Goal: Browse casually

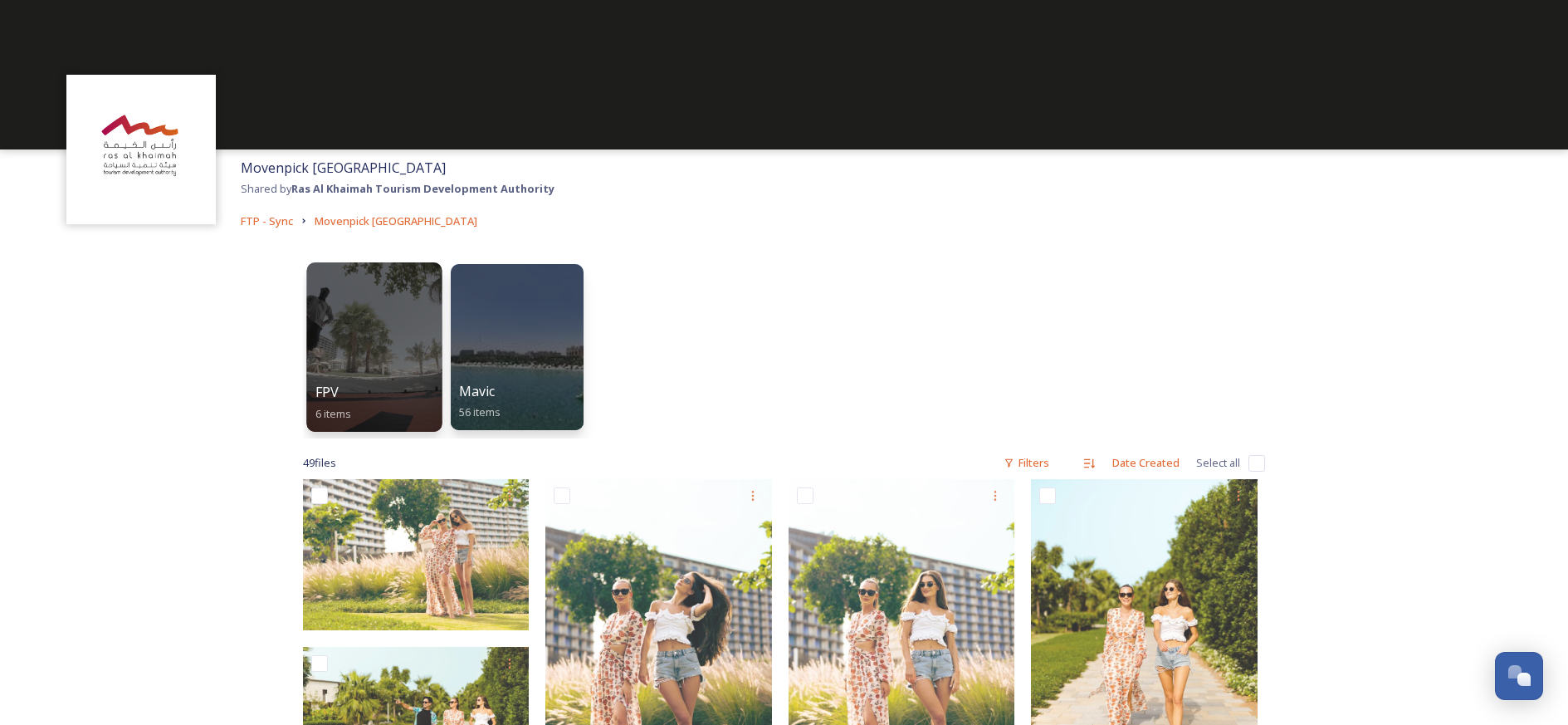
click at [390, 366] on div at bounding box center [373, 347] width 135 height 170
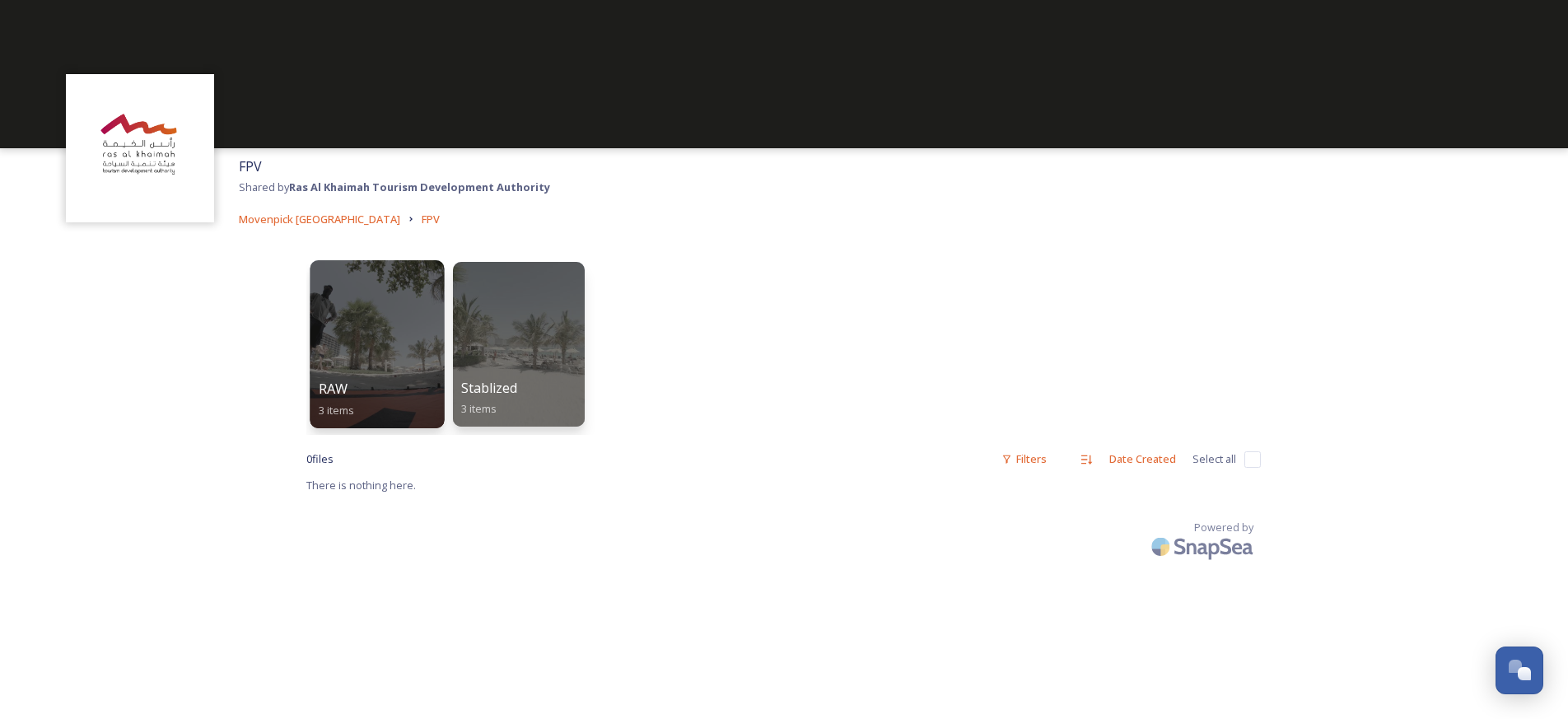
click at [390, 362] on div at bounding box center [376, 345] width 134 height 168
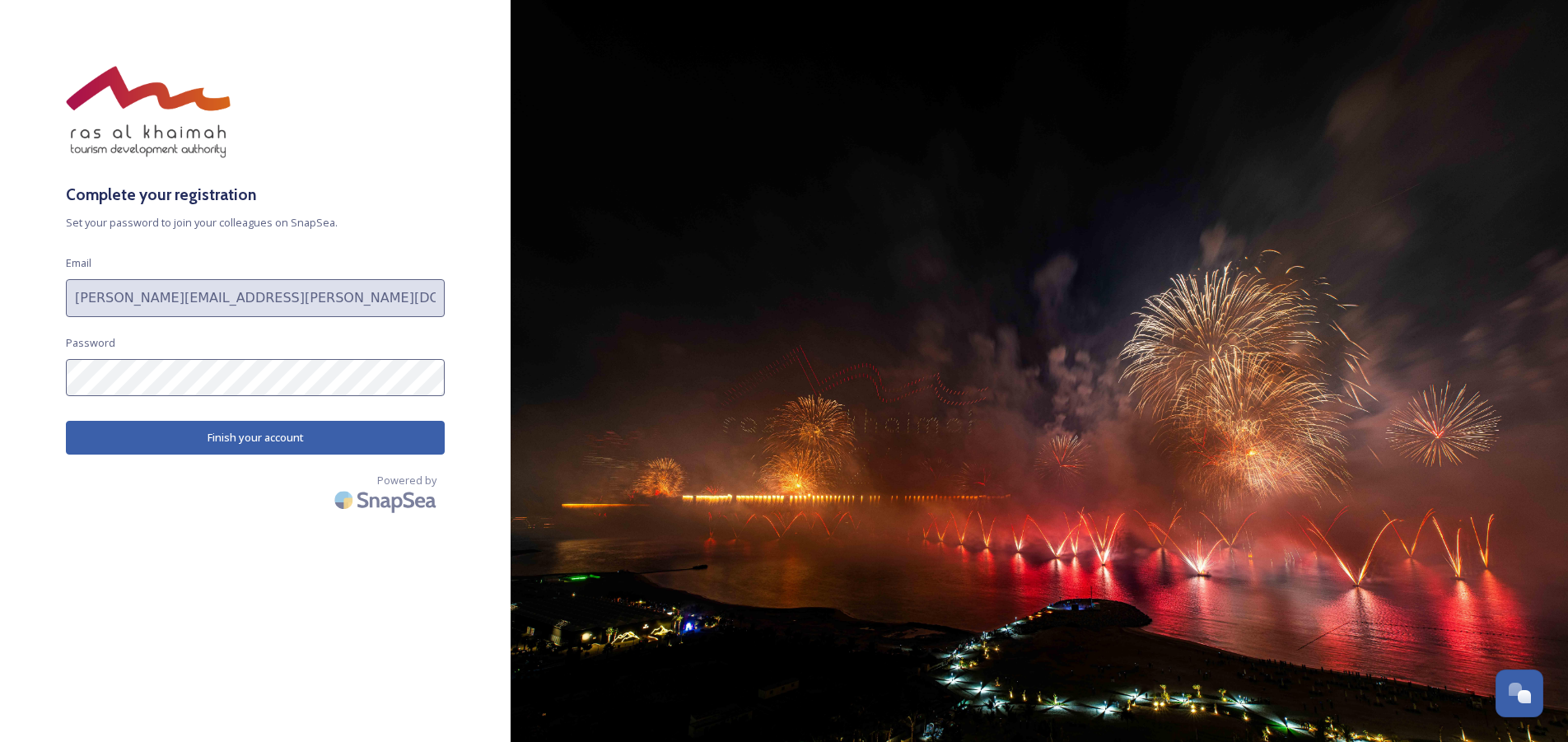
click at [197, 436] on button "Finish your account" at bounding box center [255, 438] width 379 height 34
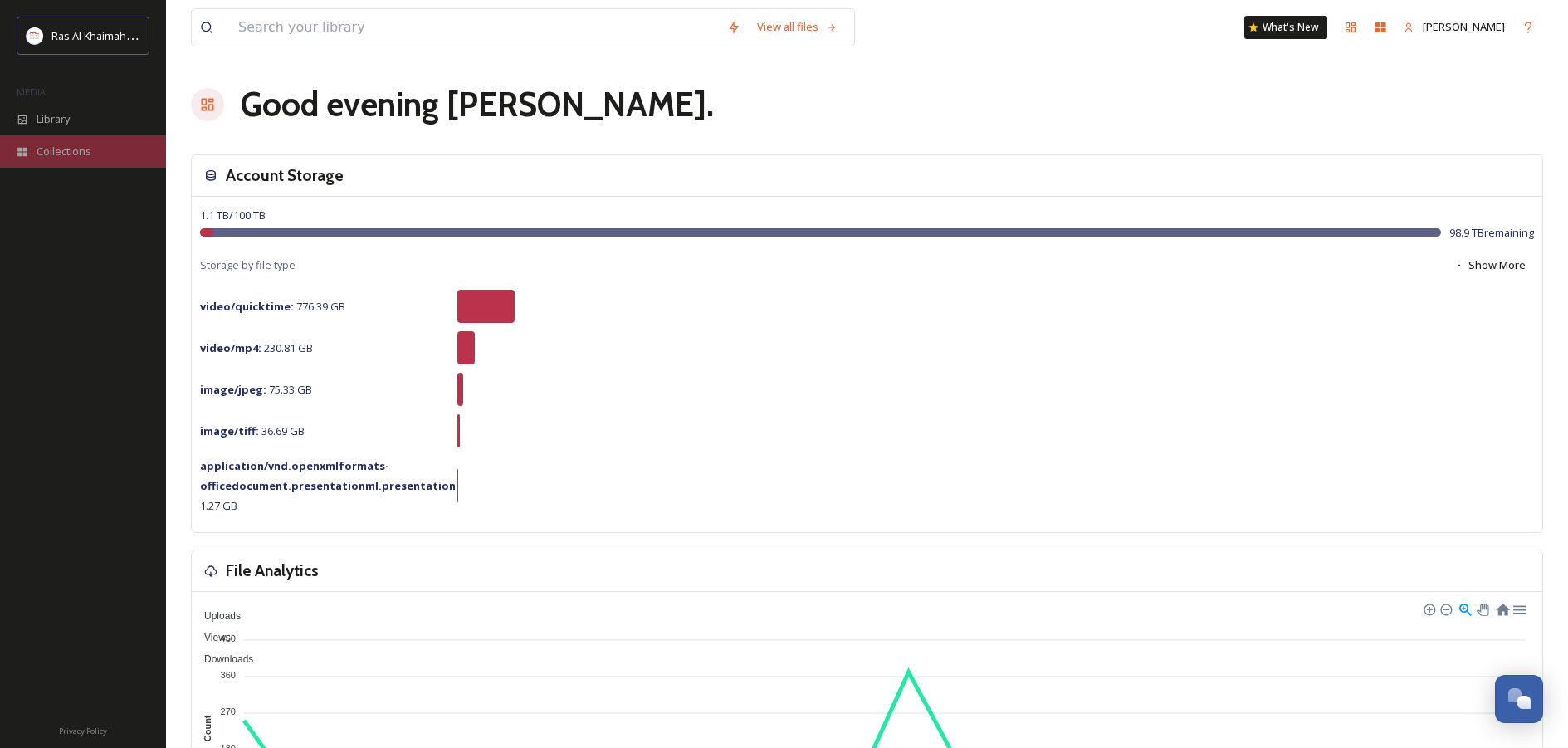
click at [55, 146] on span "Collections" at bounding box center [64, 151] width 55 height 16
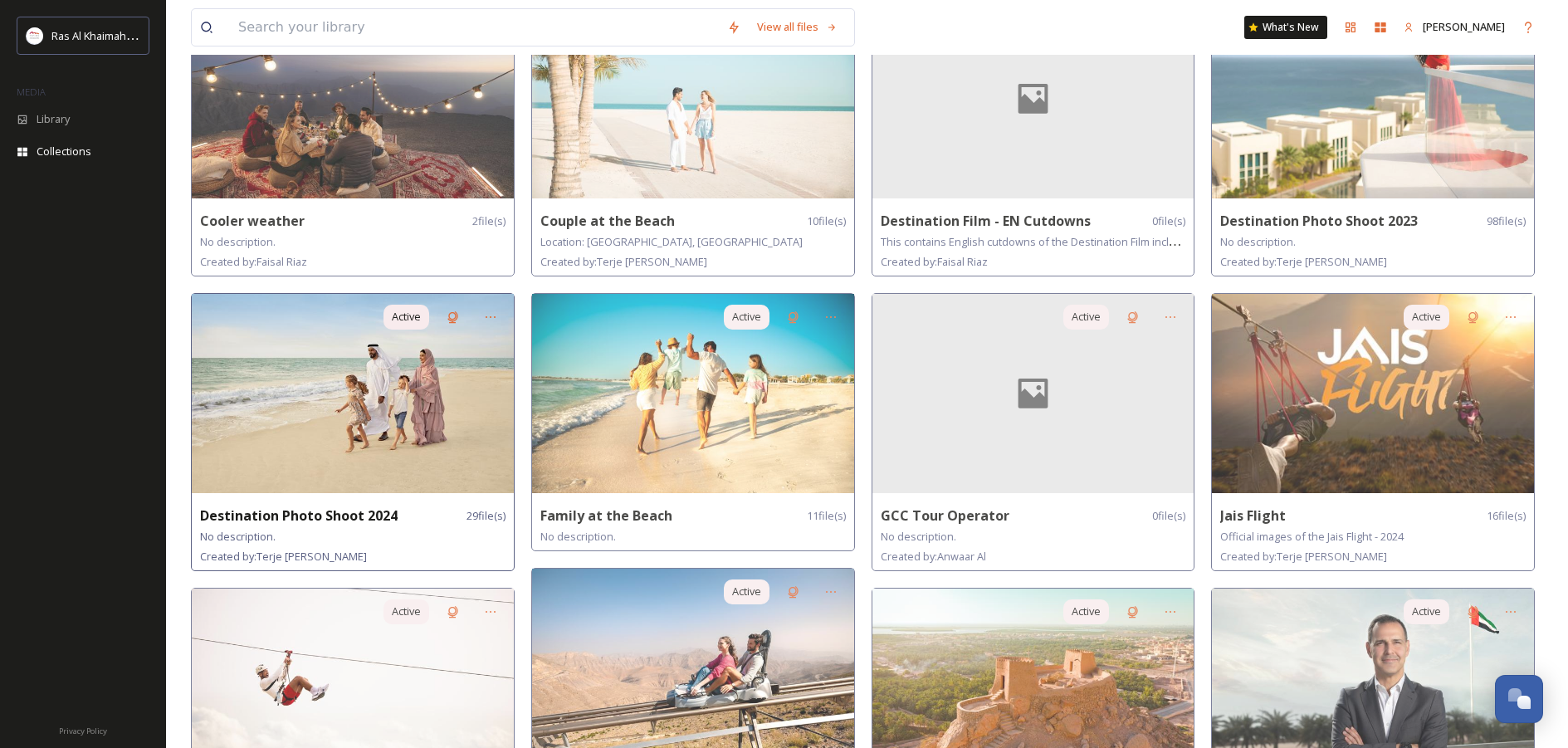
scroll to position [186, 0]
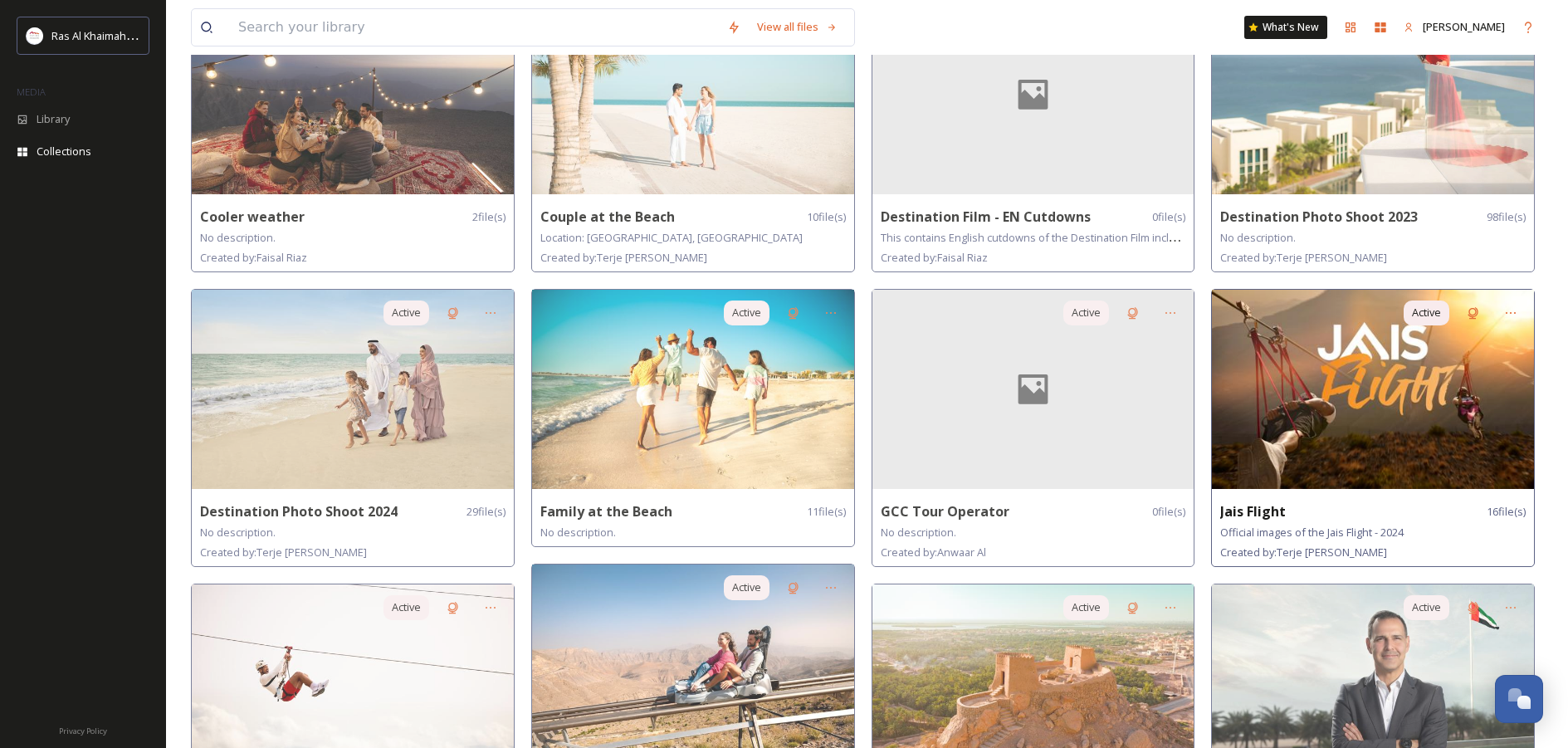
click at [1341, 410] on img at bounding box center [1373, 389] width 322 height 199
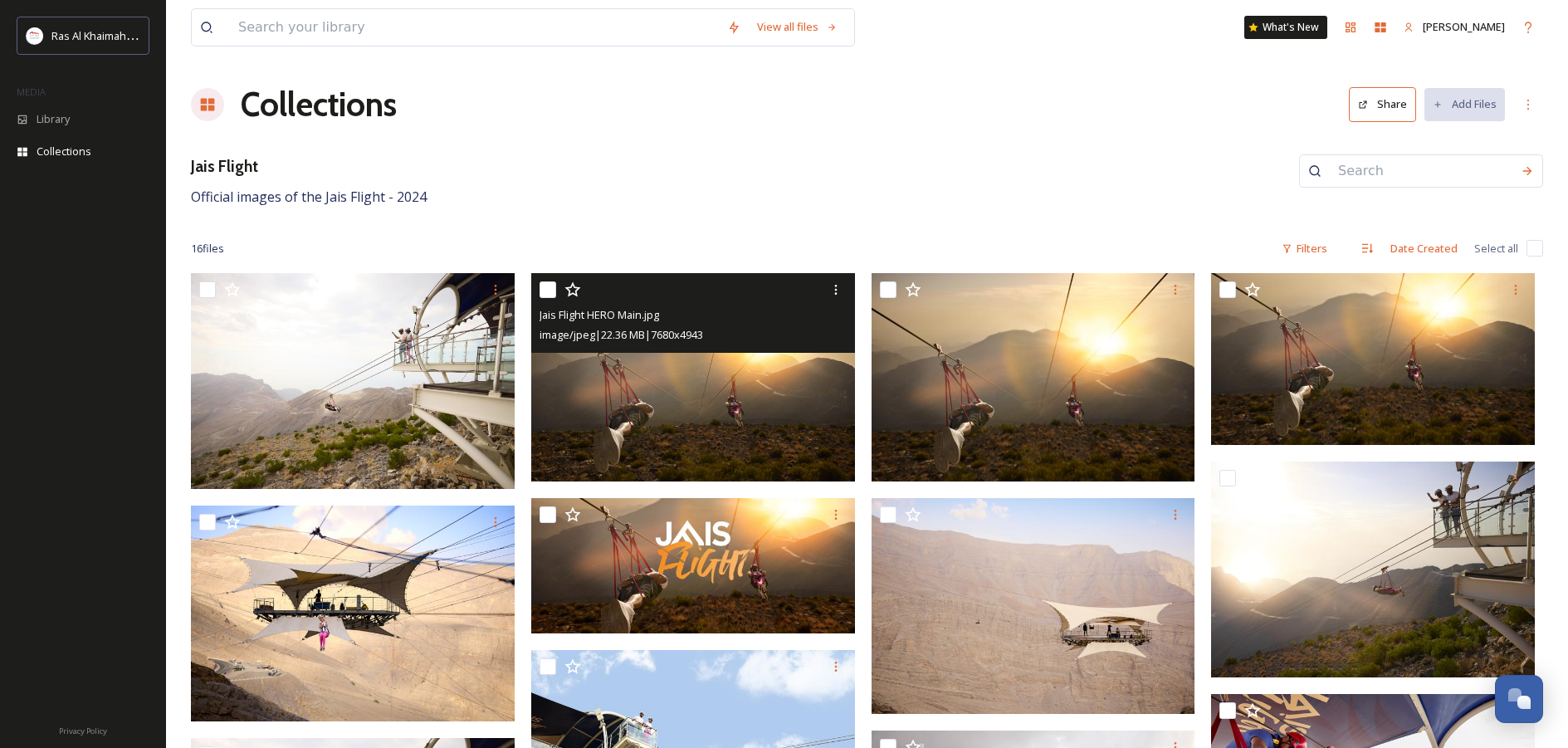
click at [712, 425] on img at bounding box center [693, 377] width 324 height 208
